Goal: Information Seeking & Learning: Compare options

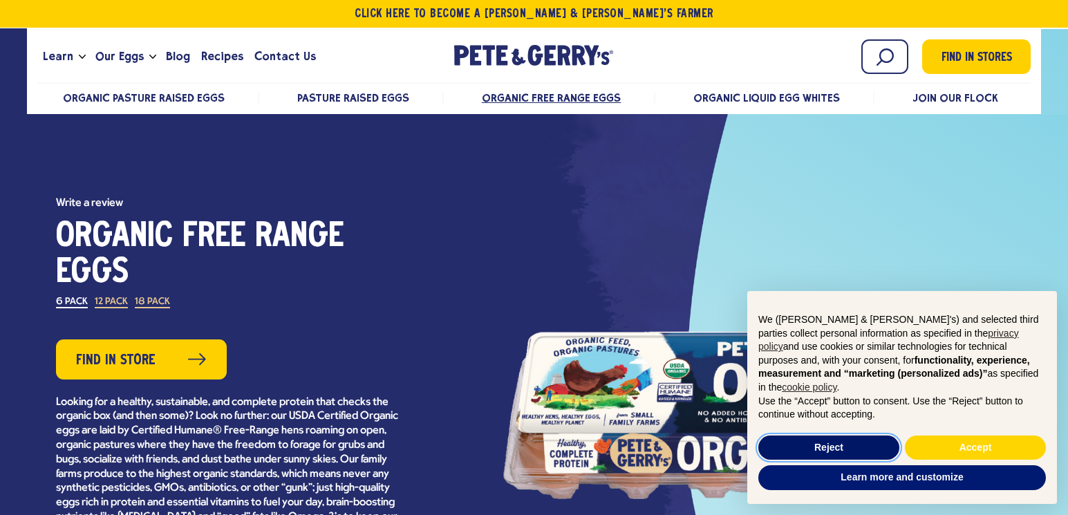
click at [866, 444] on button "Reject" at bounding box center [828, 447] width 141 height 25
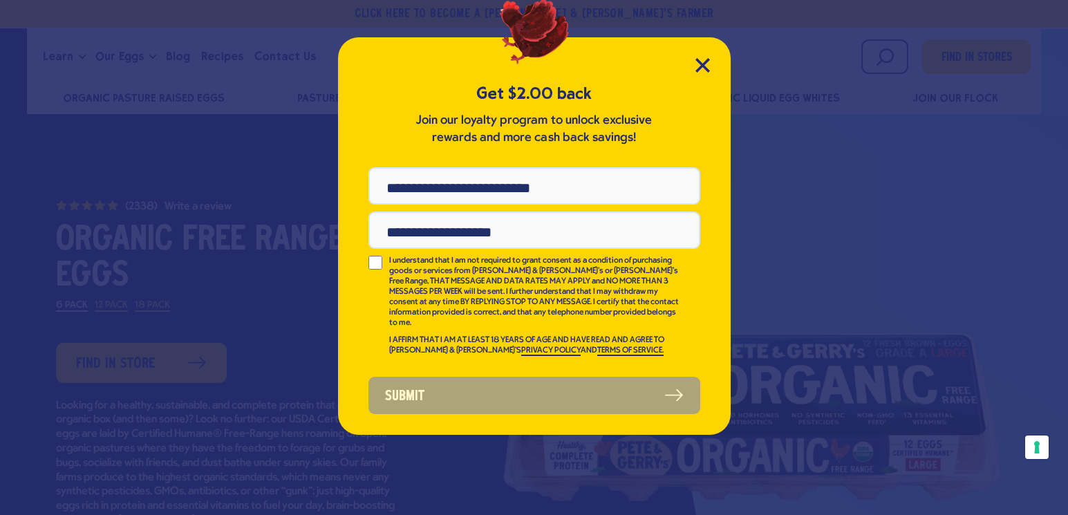
click at [711, 66] on div "Get $2.00 back Join our loyalty program to unlock exclusive rewards and more ca…" at bounding box center [534, 235] width 393 height 397
click at [698, 66] on icon "Close Modal" at bounding box center [702, 65] width 15 height 15
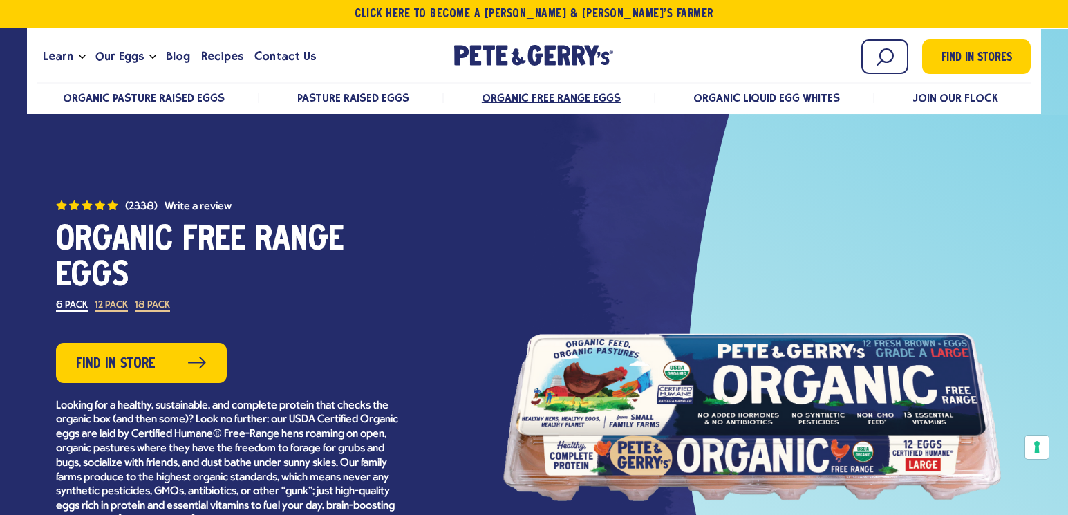
drag, startPoint x: 57, startPoint y: 240, endPoint x: 128, endPoint y: 275, distance: 79.4
click at [128, 275] on h1 "Organic Free Range Eggs" at bounding box center [229, 259] width 346 height 72
drag, startPoint x: 53, startPoint y: 238, endPoint x: 155, endPoint y: 277, distance: 108.7
click at [155, 277] on div "(2338) Organic Free Range Eggs 4.7 out of 5 stars. Read reviews for average rat…" at bounding box center [228, 417] width 436 height 438
drag, startPoint x: 132, startPoint y: 279, endPoint x: 111, endPoint y: 222, distance: 60.6
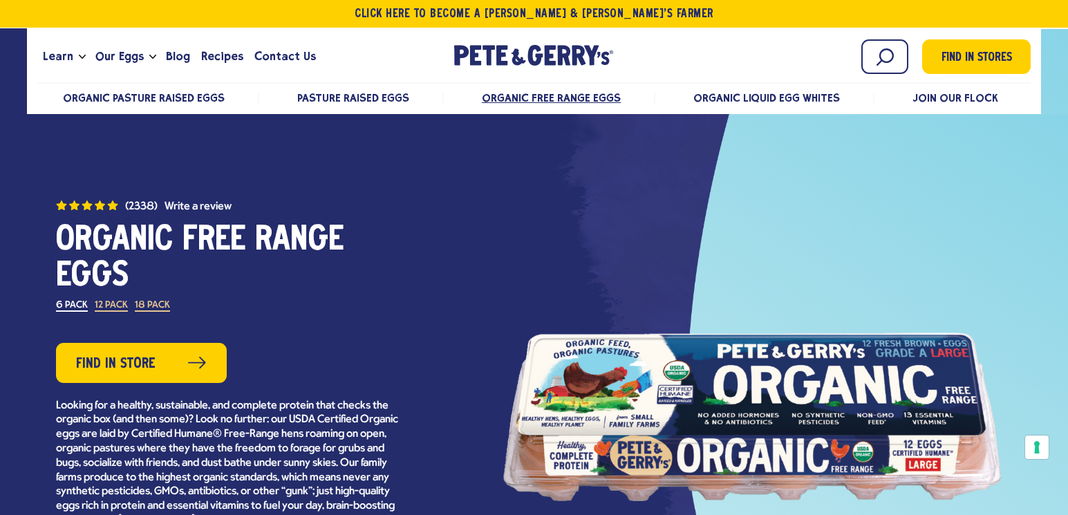
click at [52, 218] on div "(2338) Organic Free Range Eggs 4.7 out of 5 stars. Read reviews for average rat…" at bounding box center [228, 417] width 436 height 438
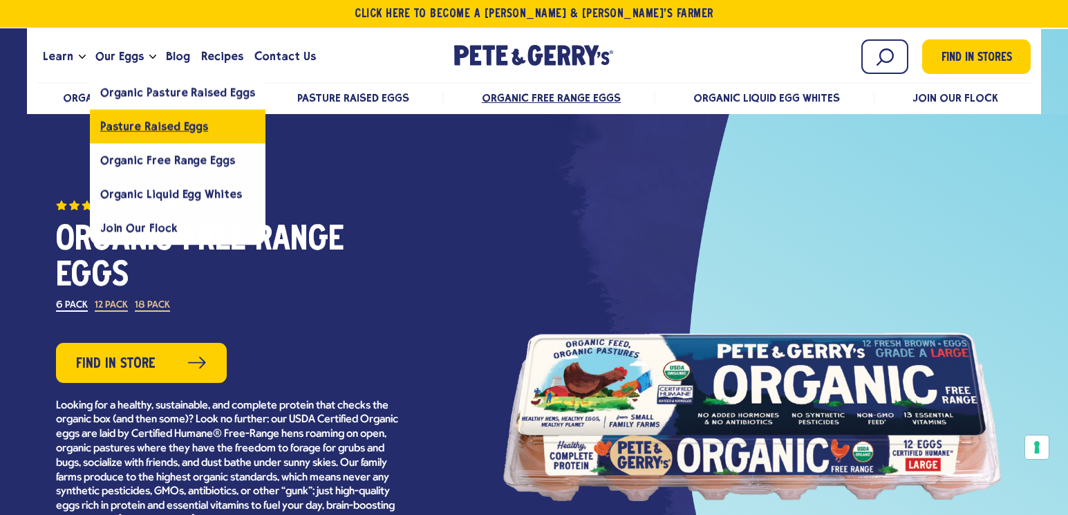
scroll to position [91, 0]
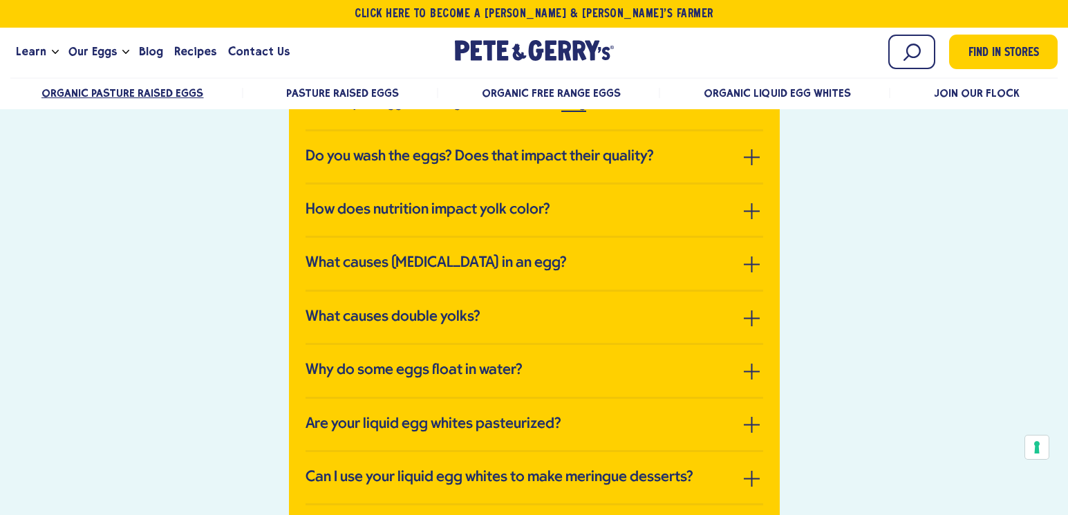
scroll to position [2962, 0]
